Goal: Transaction & Acquisition: Obtain resource

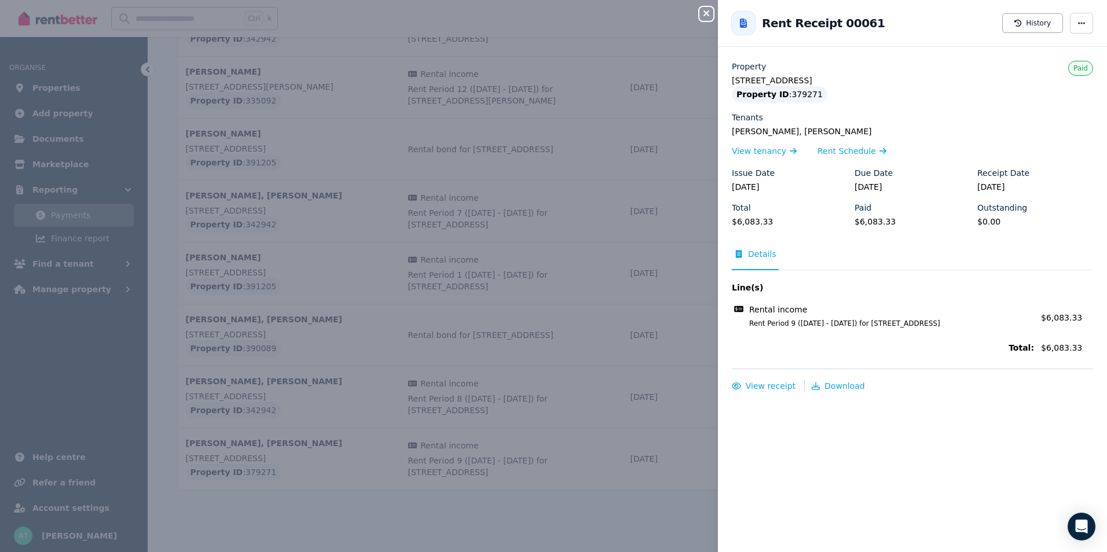
drag, startPoint x: 706, startPoint y: 16, endPoint x: 597, endPoint y: 0, distance: 110.0
click at [705, 15] on icon "button" at bounding box center [706, 13] width 14 height 9
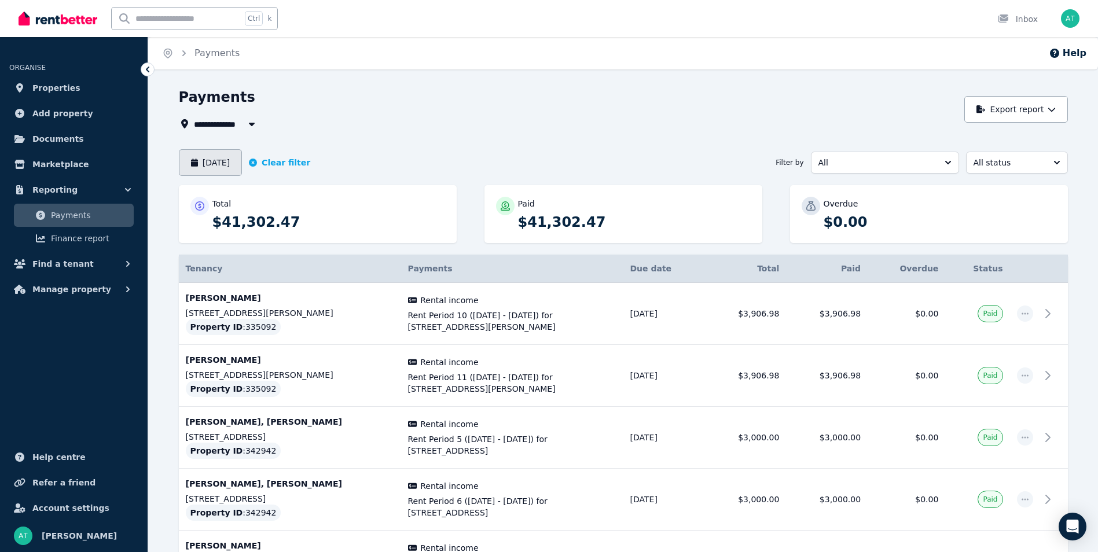
click at [227, 165] on button "[DATE]" at bounding box center [211, 162] width 64 height 27
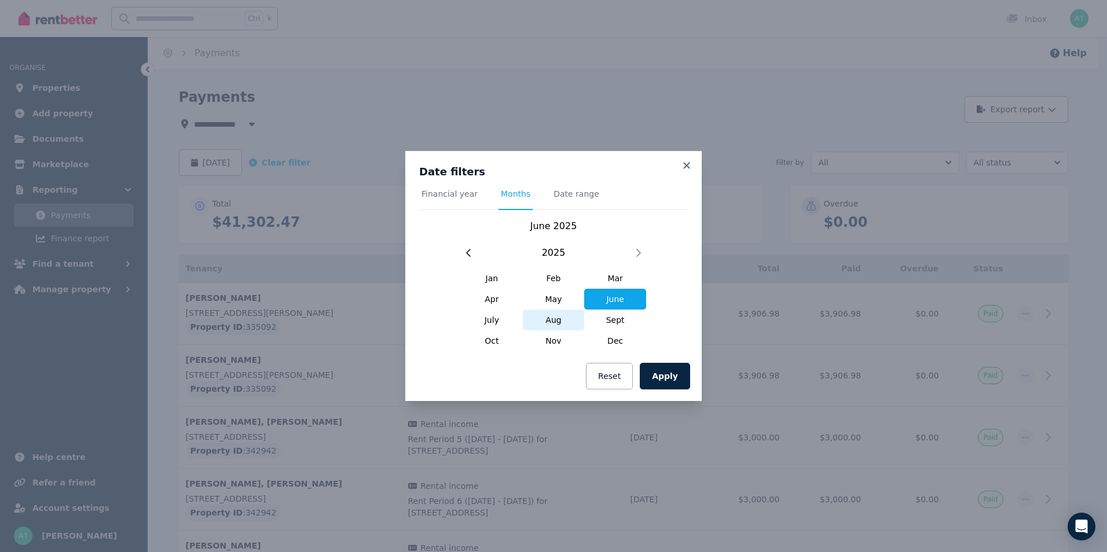
click at [553, 324] on span "Aug" at bounding box center [554, 320] width 62 height 21
click at [672, 374] on button "Apply" at bounding box center [665, 376] width 50 height 27
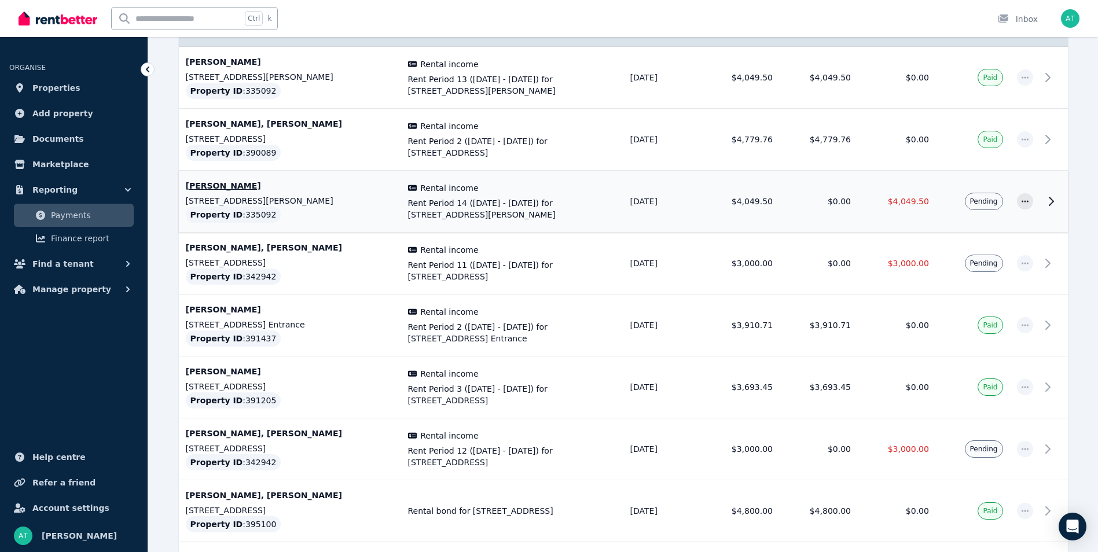
scroll to position [234, 0]
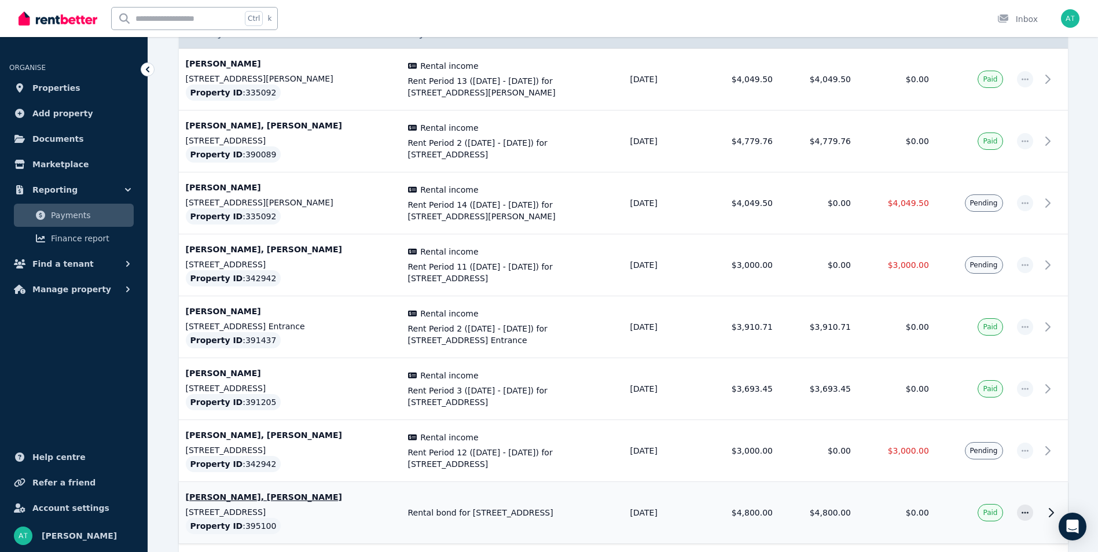
drag, startPoint x: 310, startPoint y: 513, endPoint x: 184, endPoint y: 511, distance: 126.2
click at [184, 511] on td "[PERSON_NAME], [PERSON_NAME] [STREET_ADDRESS]" at bounding box center [290, 513] width 222 height 62
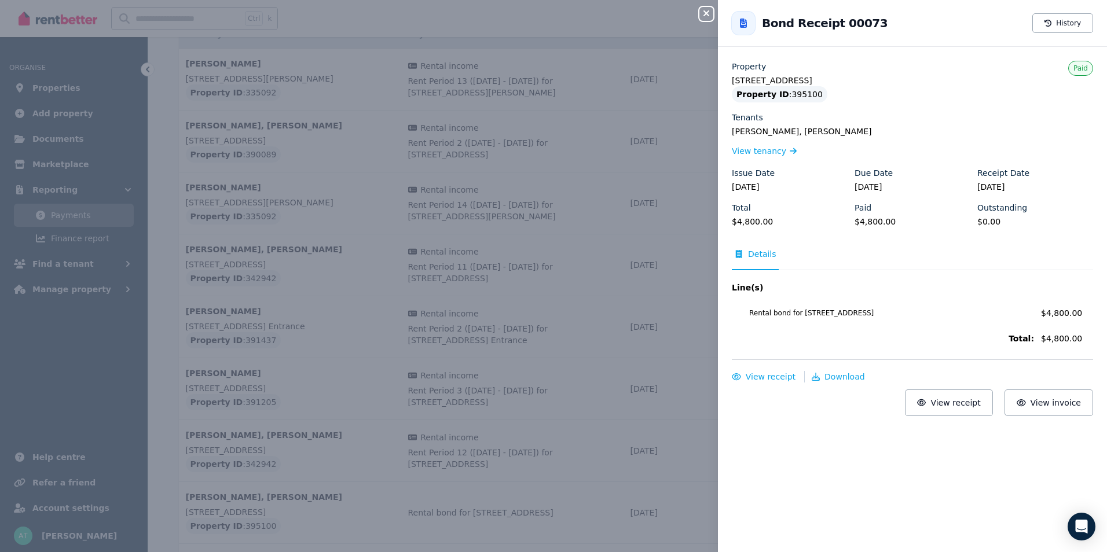
drag, startPoint x: 860, startPoint y: 78, endPoint x: 729, endPoint y: 79, distance: 130.8
click at [729, 79] on div "Property 9/[STREET_ADDRESS] Property ID : 395100 Tenants [PERSON_NAME], [PERSON…" at bounding box center [912, 238] width 389 height 355
copy legend "[STREET_ADDRESS]"
click at [702, 13] on icon "button" at bounding box center [706, 13] width 14 height 9
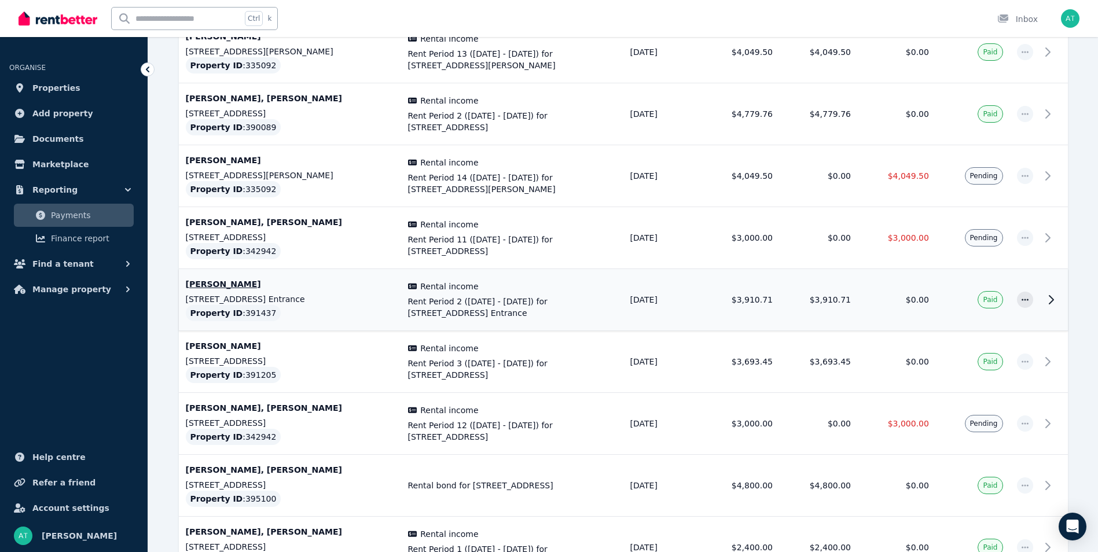
scroll to position [350, 0]
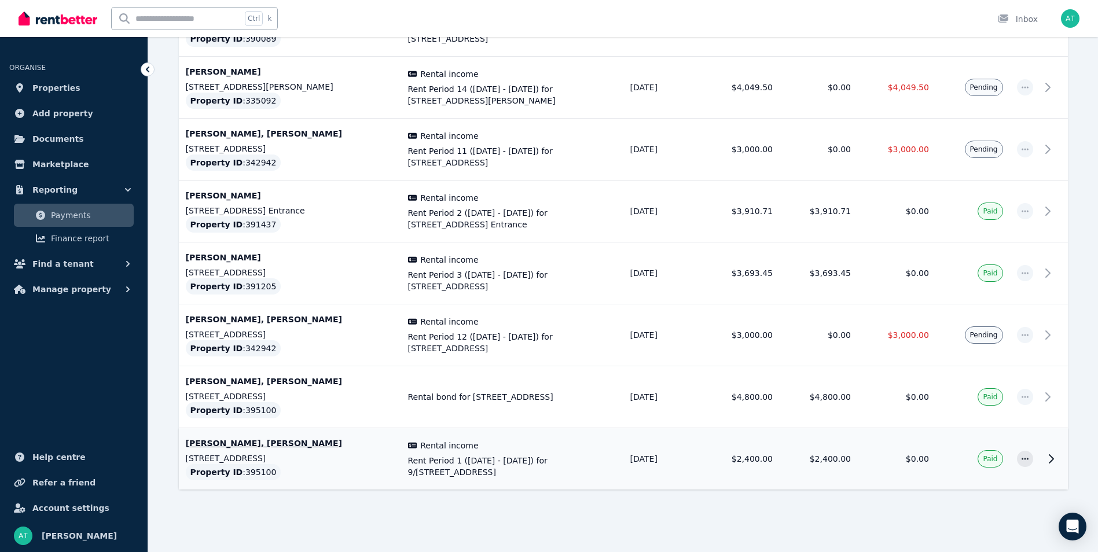
drag, startPoint x: 179, startPoint y: 441, endPoint x: 321, endPoint y: 443, distance: 141.9
click at [320, 443] on td "[PERSON_NAME], [PERSON_NAME] [STREET_ADDRESS]" at bounding box center [290, 459] width 222 height 62
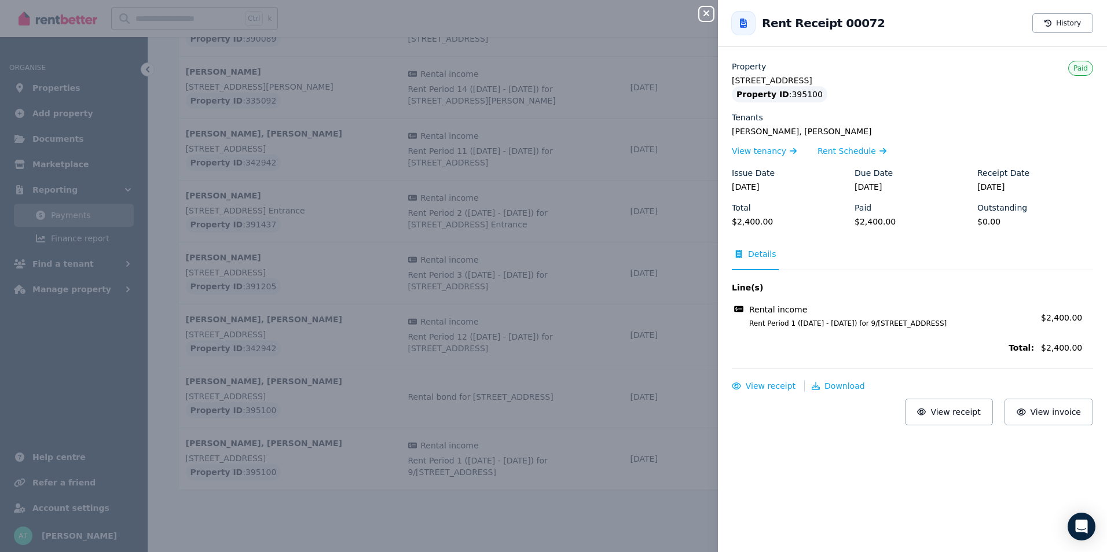
click at [705, 12] on icon "button" at bounding box center [706, 13] width 6 height 6
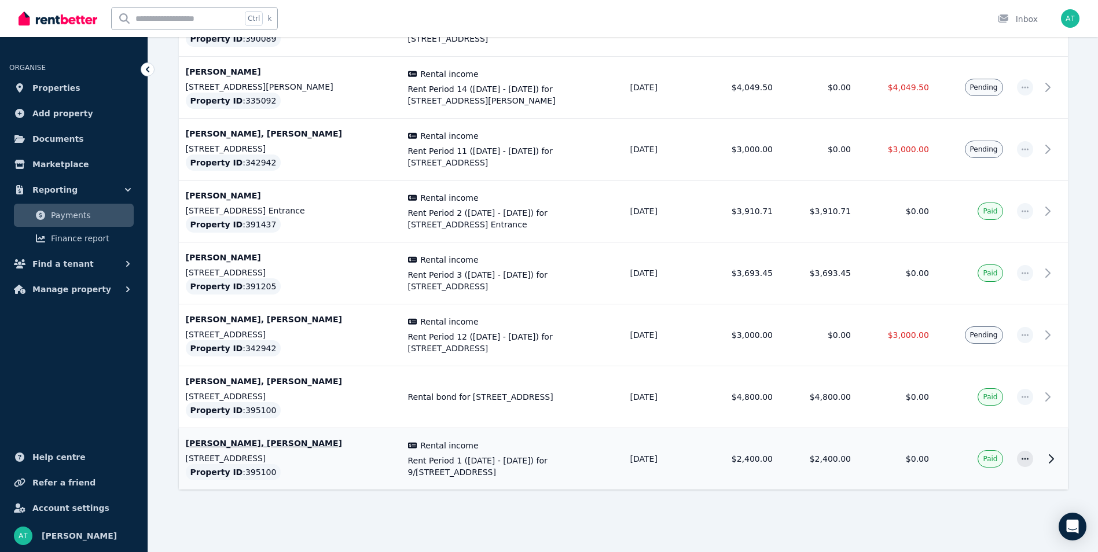
copy p "[PERSON_NAME], [PERSON_NAME]"
drag, startPoint x: 404, startPoint y: 463, endPoint x: 554, endPoint y: 463, distance: 149.9
click at [554, 463] on td "Rental income Rent Period 1 ([DATE] - [DATE]) for 9/53-[STREET_ADDRESS] Ref no:…" at bounding box center [512, 459] width 222 height 62
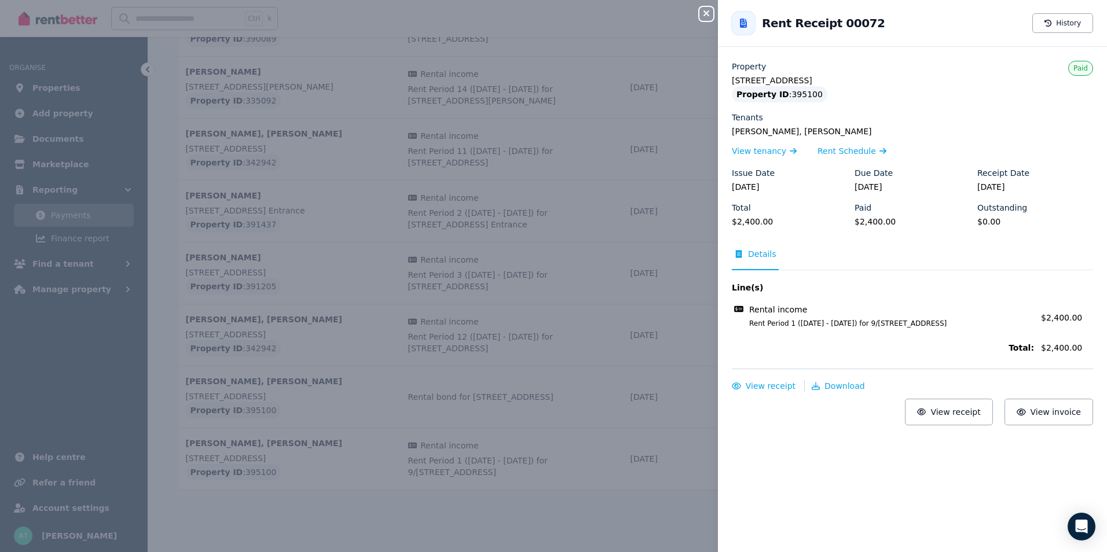
copy span "Rent Period 1 ([DATE] - [DATE])"
drag, startPoint x: 750, startPoint y: 324, endPoint x: 870, endPoint y: 327, distance: 120.4
click at [870, 327] on span "Rent Period 1 ([DATE] - [DATE]) for 9/[STREET_ADDRESS]" at bounding box center [884, 323] width 299 height 9
copy span "Rent Period 1 ([DATE] - [DATE]"
click at [704, 13] on icon "button" at bounding box center [706, 13] width 14 height 9
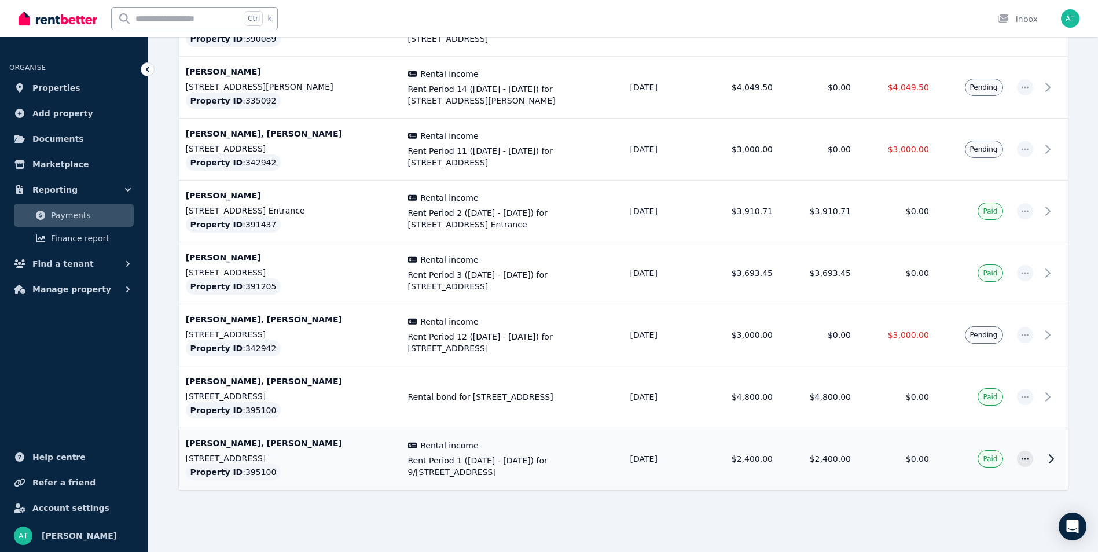
click at [865, 477] on td "$0.00" at bounding box center [897, 459] width 78 height 62
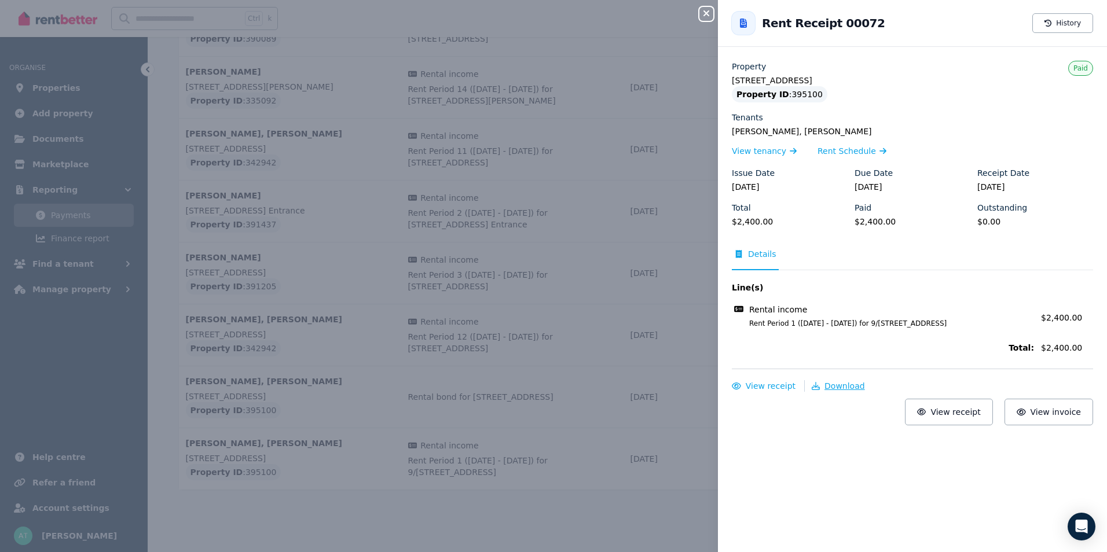
click at [833, 388] on span "Download" at bounding box center [844, 386] width 41 height 9
click at [804, 39] on div "Rent Receipt 00072 History" at bounding box center [912, 23] width 389 height 37
click at [829, 24] on h2 "Rent Receipt 00072" at bounding box center [823, 23] width 123 height 16
drag, startPoint x: 829, startPoint y: 24, endPoint x: 878, endPoint y: 28, distance: 49.4
click at [878, 28] on div "Rent Receipt 00072 History" at bounding box center [912, 23] width 389 height 37
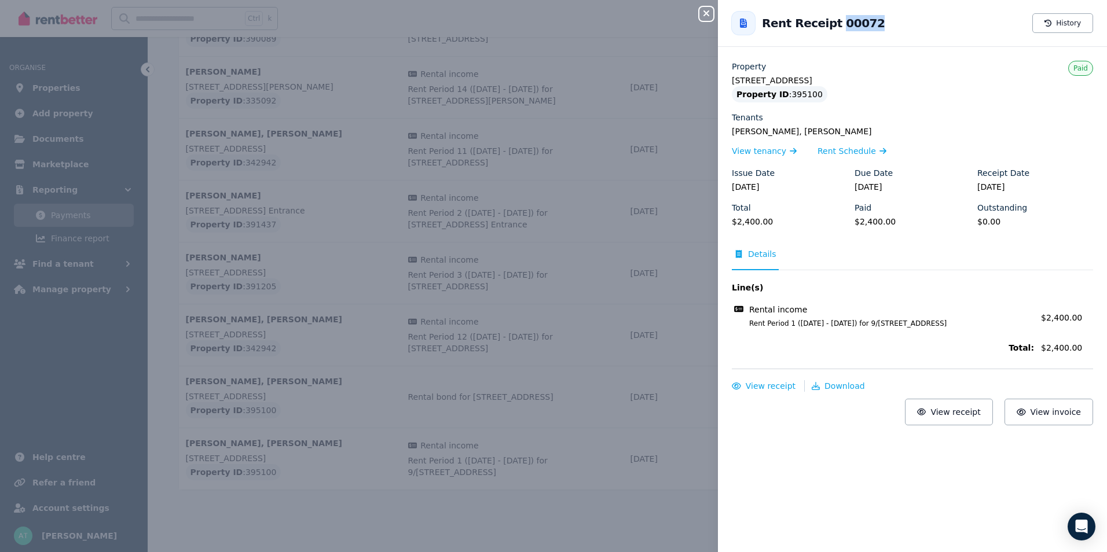
copy h2 "00072"
drag, startPoint x: 749, startPoint y: 322, endPoint x: 872, endPoint y: 320, distance: 122.8
click at [872, 320] on span "Rent Period 1 ([DATE] - [DATE]) for 9/[STREET_ADDRESS]" at bounding box center [884, 323] width 299 height 9
copy span "Rent Period 1 ([DATE] - [DATE]"
click at [704, 17] on icon "button" at bounding box center [706, 13] width 14 height 9
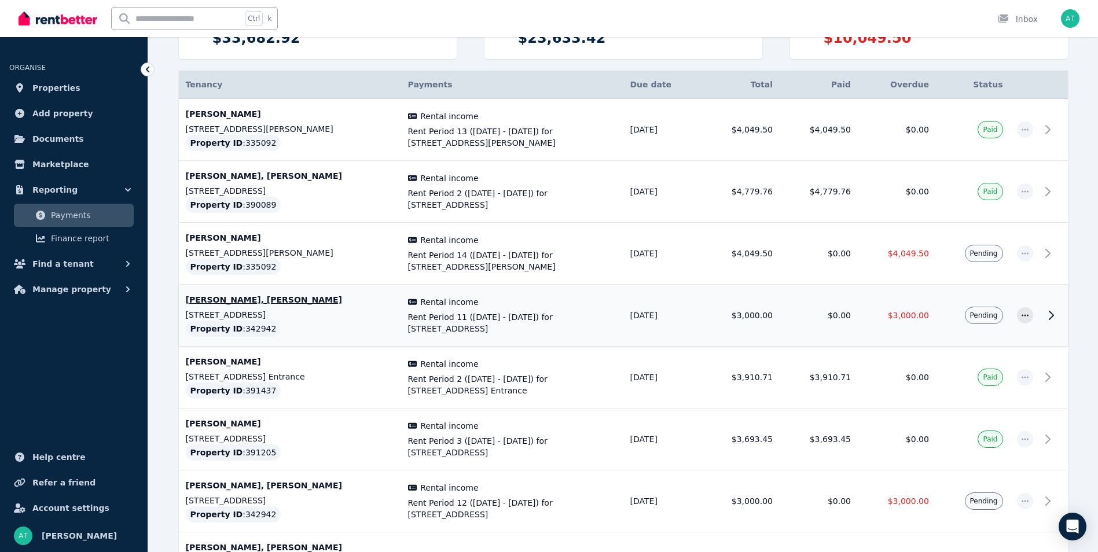
scroll to position [177, 0]
